Goal: Information Seeking & Learning: Learn about a topic

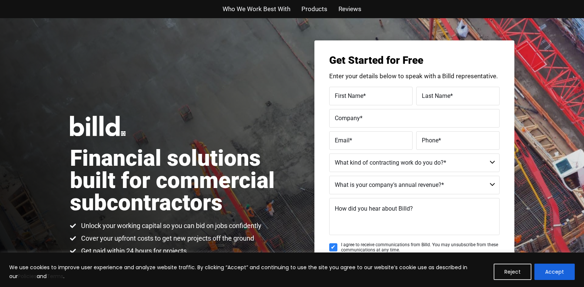
click at [323, 9] on span "Products" at bounding box center [314, 9] width 26 height 11
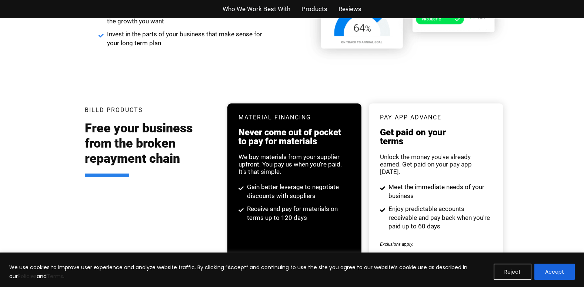
scroll to position [1426, 0]
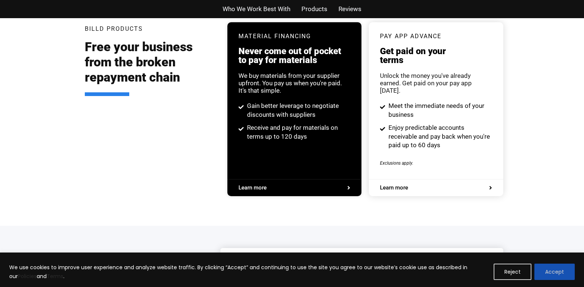
click at [540, 273] on button "Accept" at bounding box center [554, 271] width 40 height 16
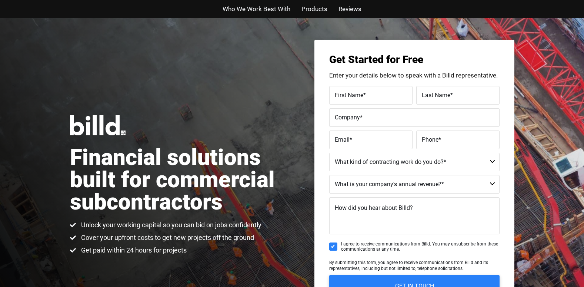
scroll to position [0, 0]
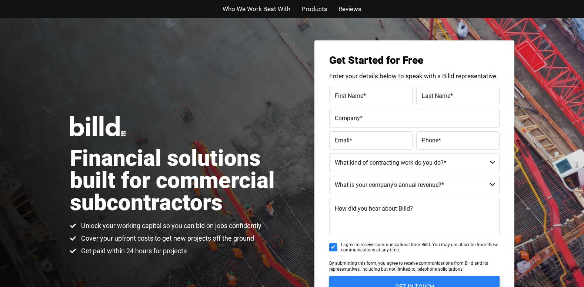
click at [276, 13] on span "Who We Work Best With" at bounding box center [256, 9] width 68 height 11
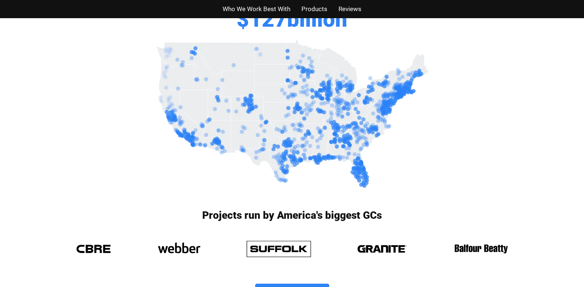
scroll to position [297, 0]
